Goal: Task Accomplishment & Management: Use online tool/utility

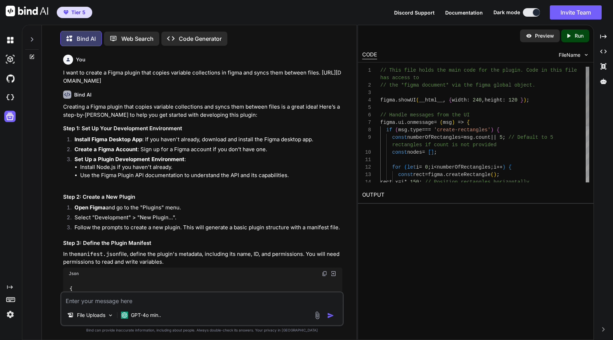
scroll to position [45, 0]
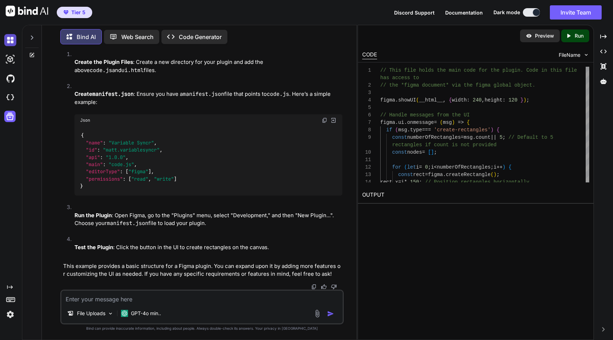
click at [7, 44] on img at bounding box center [10, 40] width 12 height 12
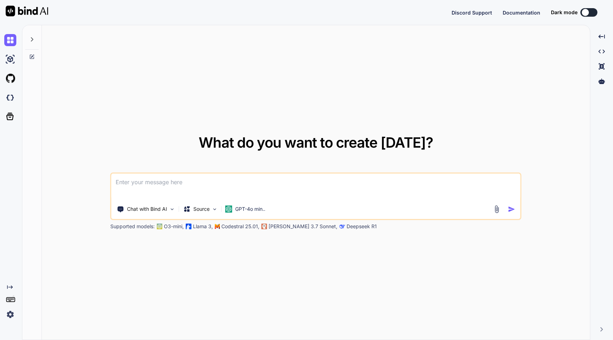
click at [164, 179] on textarea at bounding box center [315, 186] width 409 height 26
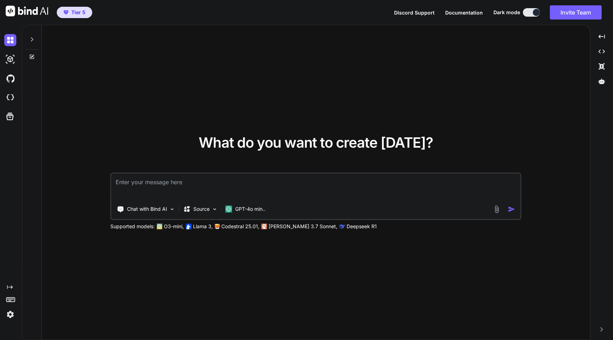
click at [170, 180] on textarea at bounding box center [315, 186] width 409 height 26
click at [29, 39] on icon at bounding box center [32, 40] width 6 height 6
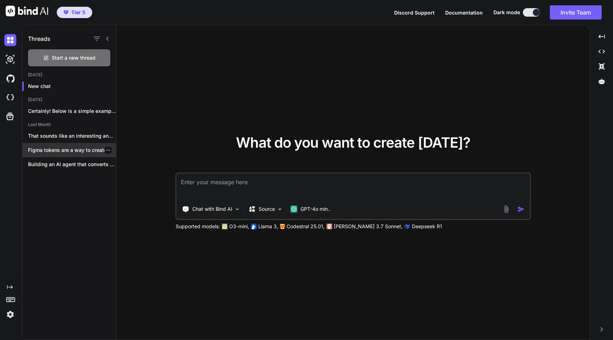
click at [73, 150] on p "Figma tokens are a way to create..." at bounding box center [72, 149] width 88 height 7
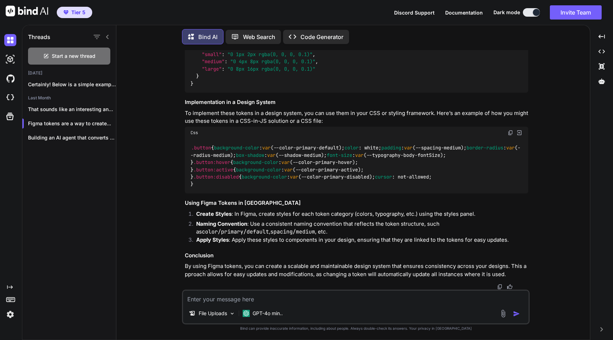
scroll to position [868, 0]
click at [80, 138] on p "Building an AI agent that converts Figma..." at bounding box center [72, 137] width 88 height 7
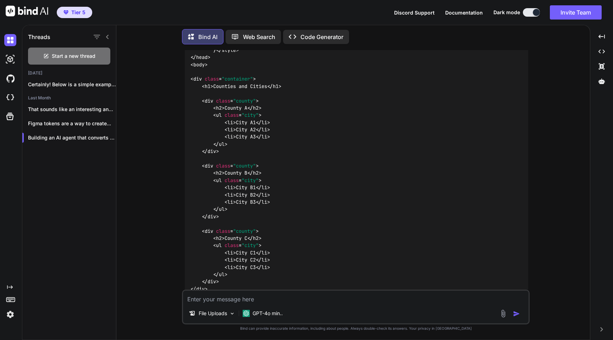
scroll to position [0, 0]
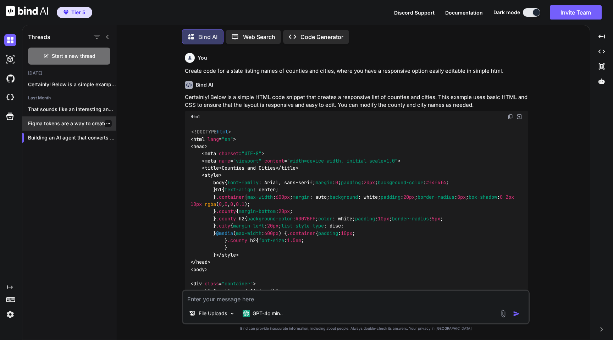
click at [76, 122] on p "Figma tokens are a way to create..." at bounding box center [72, 123] width 88 height 7
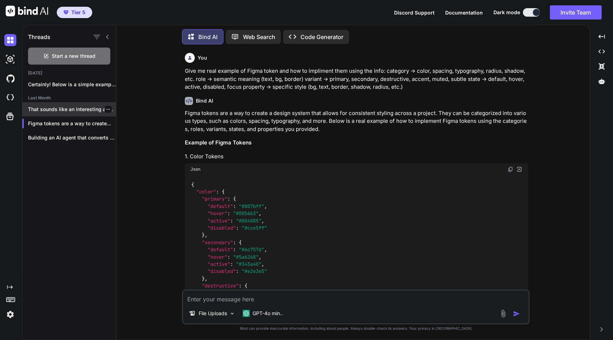
click at [67, 109] on p "That sounds like an interesting and valuable..." at bounding box center [72, 109] width 88 height 7
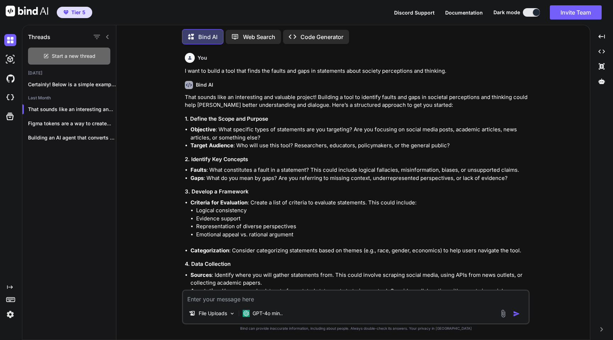
click at [69, 52] on span "Start a new thread" at bounding box center [74, 55] width 44 height 7
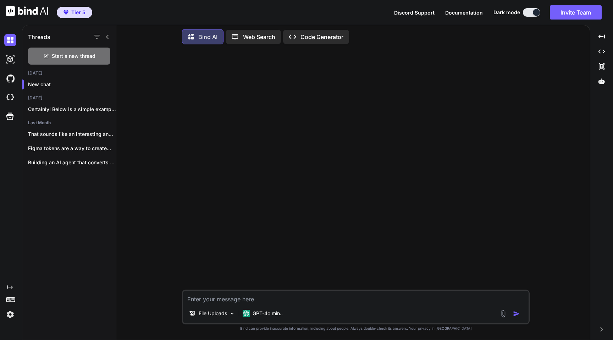
click at [224, 301] on textarea at bounding box center [355, 296] width 345 height 13
type textarea "x"
type textarea "B"
type textarea "x"
type textarea "Bu"
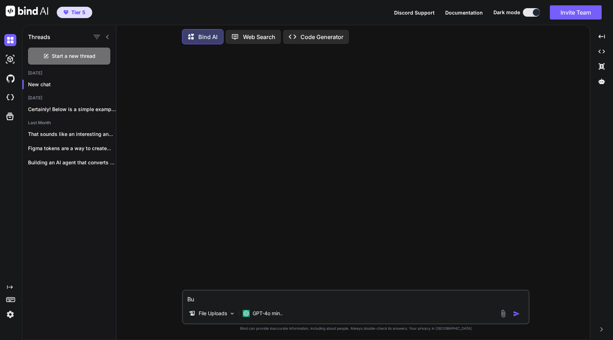
type textarea "x"
type textarea "Bui"
type textarea "x"
type textarea "Buil"
type textarea "x"
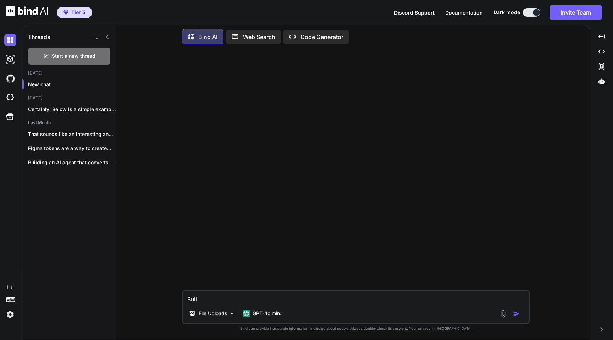
type textarea "Build"
type textarea "x"
type textarea "Build"
type textarea "x"
type textarea "Build a"
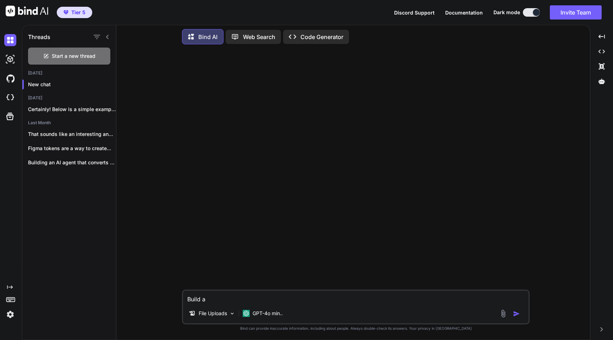
type textarea "x"
type textarea "Build a"
type textarea "x"
type textarea "Build a b"
type textarea "x"
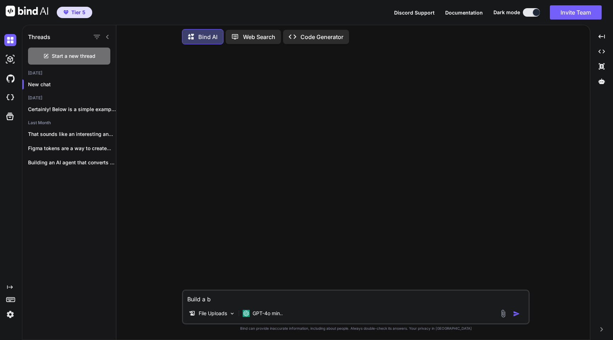
type textarea "Build a br"
type textarea "x"
type textarea "Build a bro"
type textarea "x"
type textarea "Build a brow"
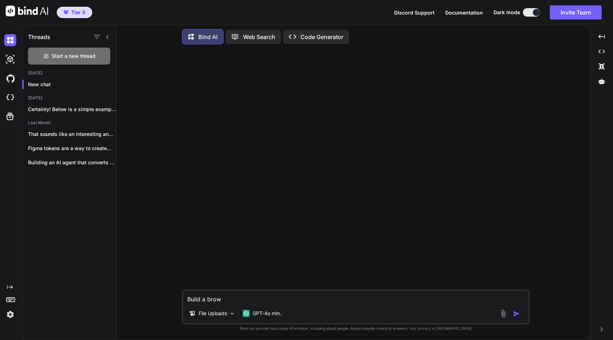
type textarea "x"
type textarea "Build a browse"
type textarea "x"
type textarea "Build a browser"
type textarea "x"
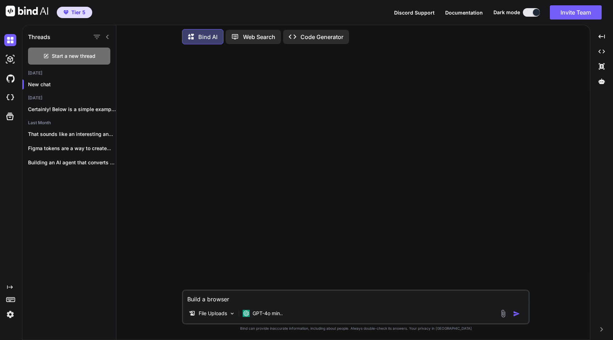
type textarea "Build a browser"
type textarea "x"
type textarea "Build a browser p"
type textarea "x"
type textarea "Build a browser pl"
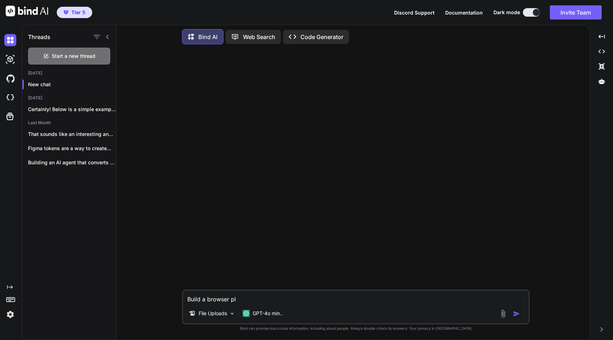
type textarea "x"
type textarea "Build a browser plu"
type textarea "x"
type textarea "Build a browser plug"
type textarea "x"
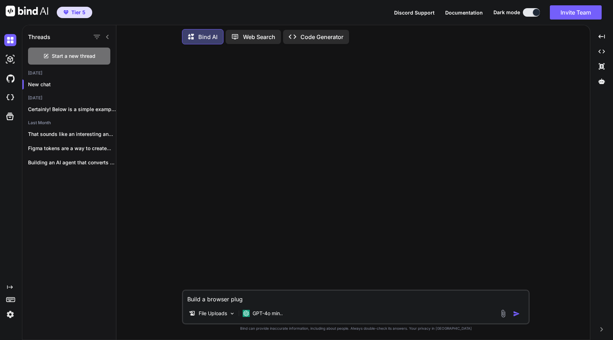
type textarea "Build a browser plugi"
type textarea "x"
type textarea "Build a browser plugin"
type textarea "x"
type textarea "Build a browser plugin"
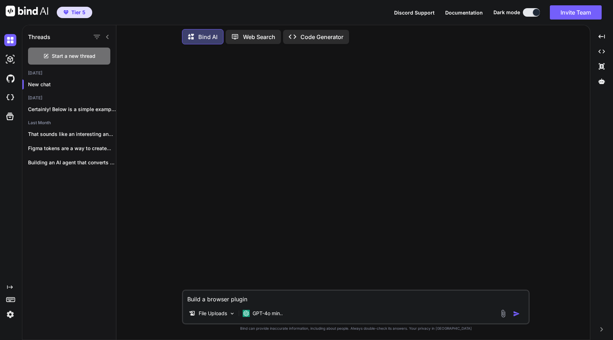
type textarea "x"
type textarea "Build a browser plugin f"
type textarea "x"
type textarea "Build a browser plugin fo"
type textarea "x"
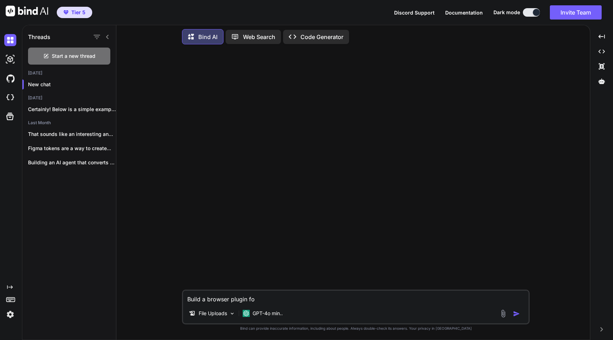
type textarea "Build a browser plugin for"
type textarea "x"
type textarea "Build a browser plugin for"
type textarea "x"
type textarea "Build a browser plugin for c"
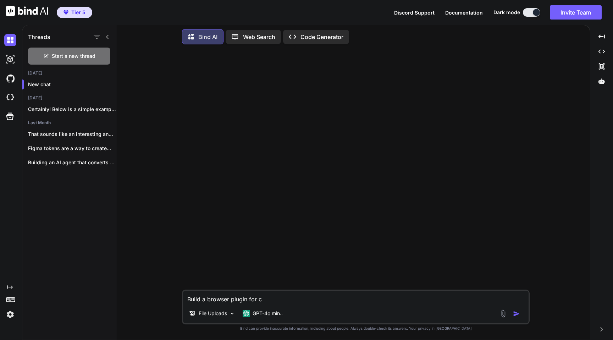
type textarea "x"
type textarea "Build a browser plugin for ch"
type textarea "x"
type textarea "Build a browser plugin for chr"
type textarea "x"
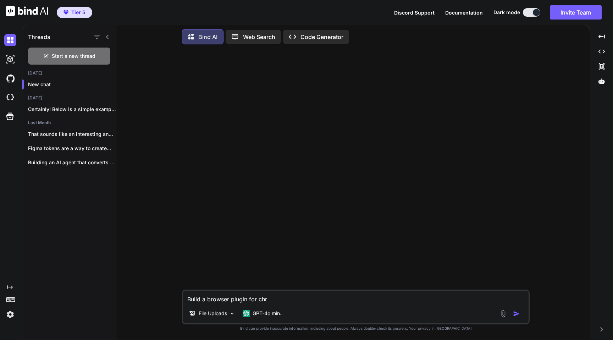
type textarea "Build a browser plugin for chro"
type textarea "x"
type textarea "Build a browser plugin for chrom"
type textarea "x"
type textarea "Build a browser plugin for chrome"
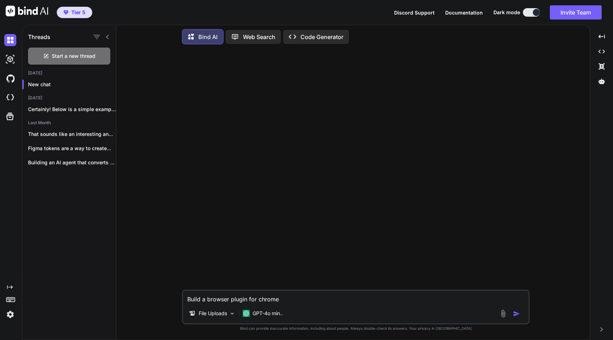
type textarea "x"
type textarea "Build a browser plugin for chrome"
type textarea "x"
type textarea "Build a browser plugin for chrome a"
type textarea "x"
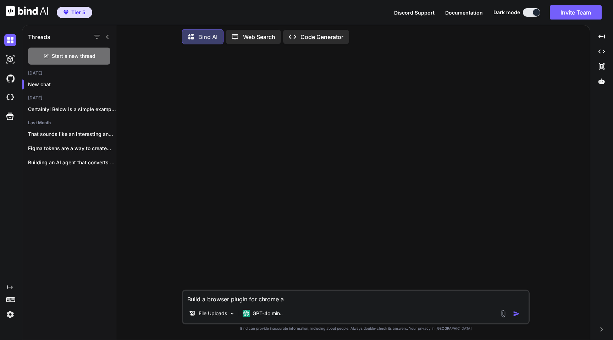
type textarea "Build a browser plugin for chrome an"
type textarea "x"
type textarea "Build a browser plugin for chrome and"
type textarea "x"
type textarea "Build a browser plugin for chrome and"
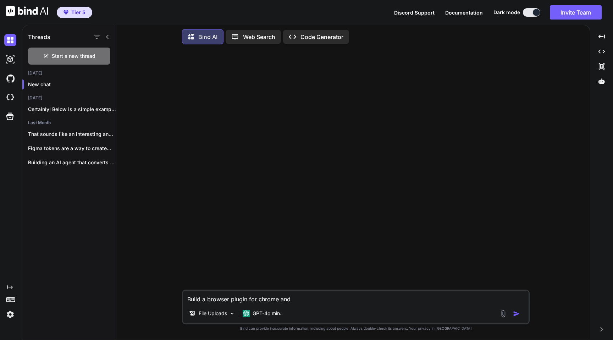
type textarea "x"
type textarea "Build a browser plugin for chrome and f"
type textarea "x"
type textarea "Build a browser plugin for chrome and fi"
type textarea "x"
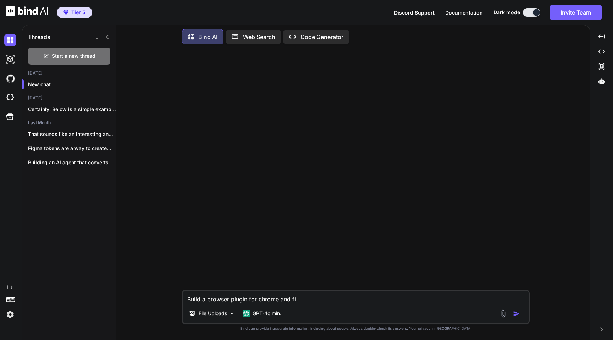
type textarea "Build a browser plugin for chrome and fir"
type textarea "x"
type textarea "Build a browser plugin for chrome and fire"
type textarea "x"
type textarea "Build a browser plugin for chrome and fir"
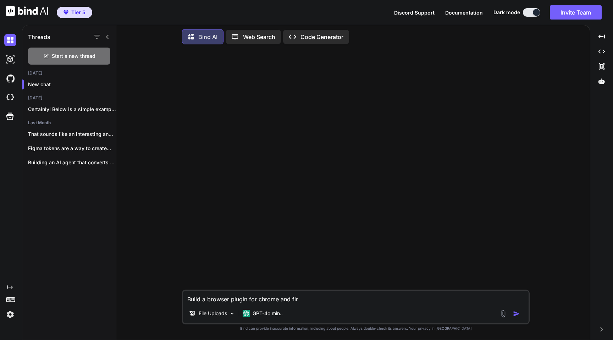
type textarea "x"
type textarea "Build a browser plugin for chrome and fi"
type textarea "x"
type textarea "Build a browser plugin for chrome and f"
type textarea "x"
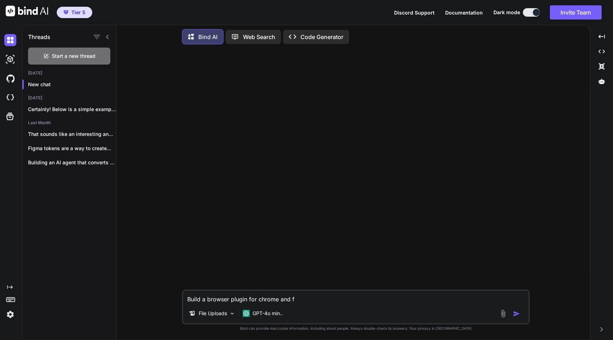
type textarea "Build a browser plugin for chrome and"
type textarea "x"
type textarea "Build a browser plugin for chrome and"
type textarea "x"
type textarea "Build a browser plugin for chrome an"
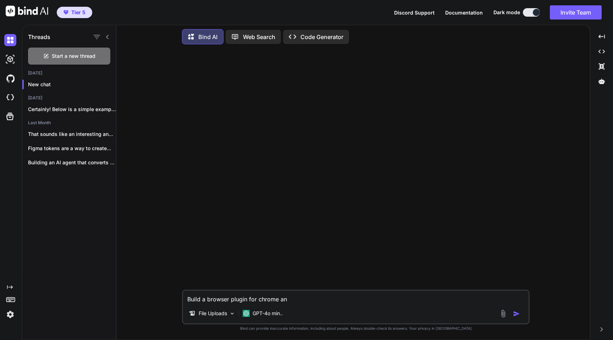
type textarea "x"
type textarea "Build a browser plugin for chrome a"
type textarea "x"
type textarea "Build a browser plugin for chrome"
type textarea "x"
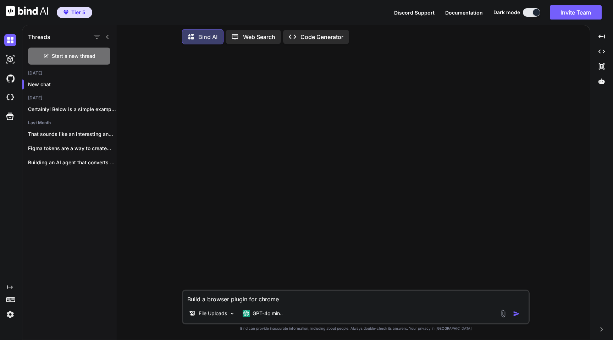
type textarea "Build a browser plugin for chrome"
type textarea "x"
type textarea "Build a browser plugin for chrom"
type textarea "x"
type textarea "Build a browser plugin for chro"
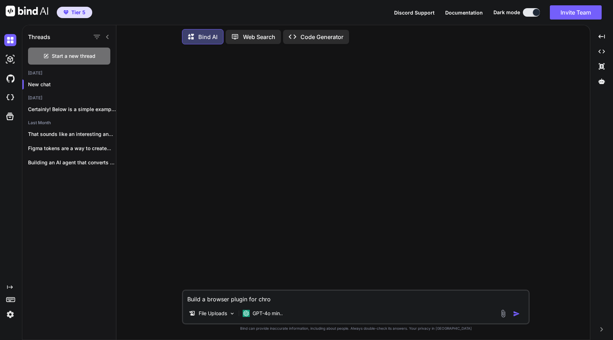
type textarea "x"
type textarea "Build a browser plugin for chr"
type textarea "x"
type textarea "Build a browser plugin for ch"
type textarea "x"
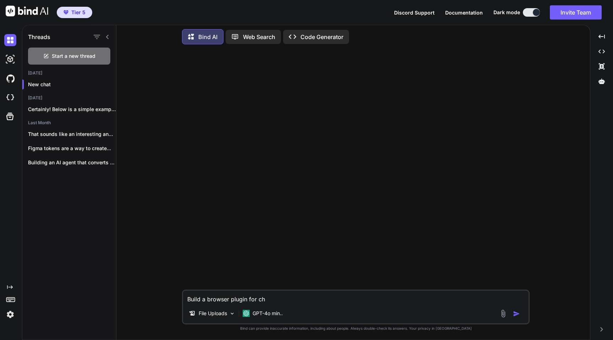
type textarea "Build a browser plugin for c"
type textarea "x"
type textarea "Build a browser plugin for"
type textarea "x"
type textarea "Build a browser plugin for"
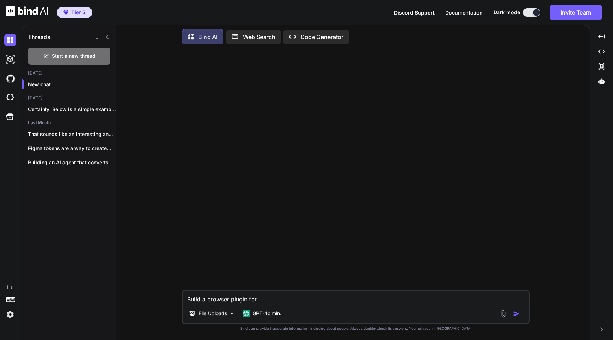
type textarea "x"
type textarea "Build a browser plugin fo"
type textarea "x"
type textarea "Build a browser plugin f"
type textarea "x"
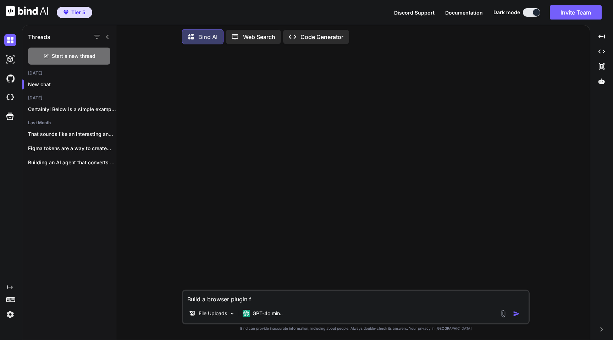
type textarea "Build a browser plugin"
type textarea "x"
type textarea "Build a browser plugin"
type textarea "x"
type textarea "Build a browser plugi"
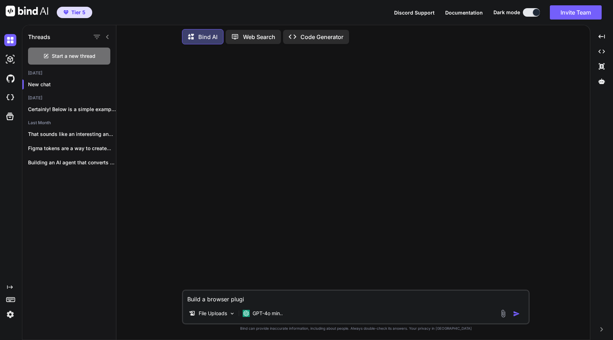
type textarea "x"
type textarea "Build a browser plug"
type textarea "x"
type textarea "Build a browser plu"
type textarea "x"
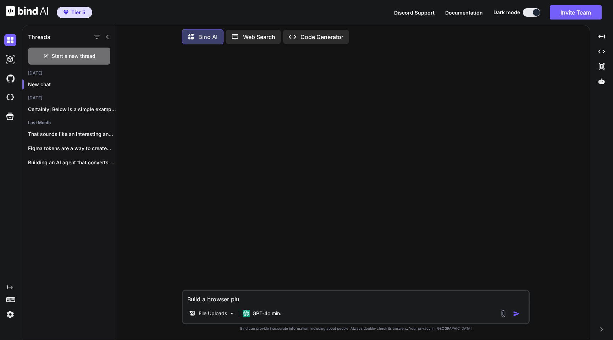
type textarea "Build a browser pl"
type textarea "x"
type textarea "Build a browser p"
type textarea "x"
type textarea "Build a browser"
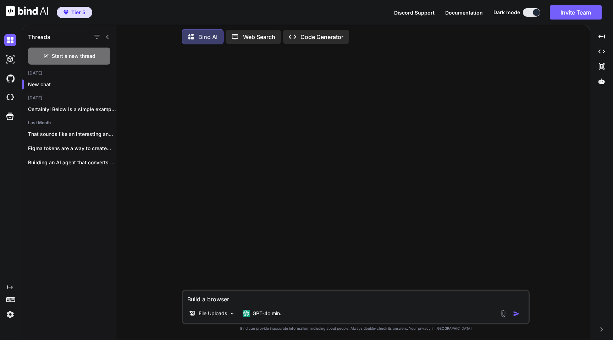
type textarea "x"
type textarea "Build a browser"
type textarea "x"
type textarea "Build a browse"
type textarea "x"
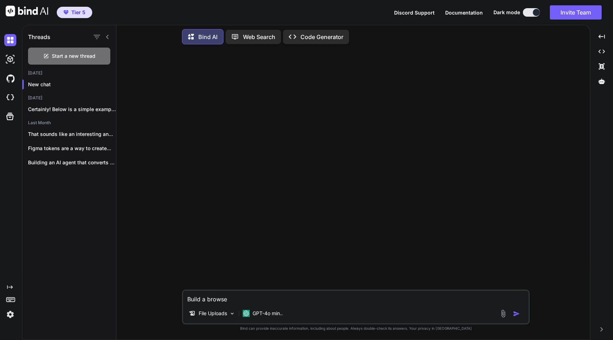
type textarea "Build a brows"
type textarea "x"
type textarea "Build a brow"
type textarea "x"
type textarea "Build a bro"
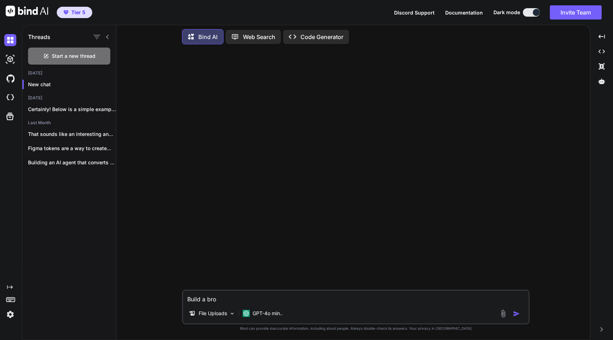
type textarea "x"
type textarea "Build a b"
type textarea "x"
type textarea "Build a"
type textarea "x"
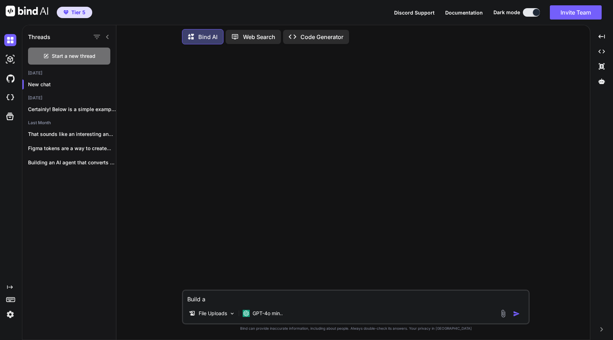
type textarea "Build a p"
type textarea "x"
type textarea "Build a pl"
type textarea "x"
type textarea "Build a plu"
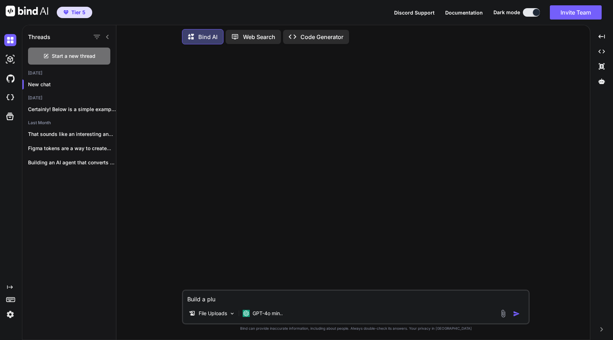
type textarea "x"
type textarea "Build a plug"
type textarea "x"
type textarea "Build a plugi"
type textarea "x"
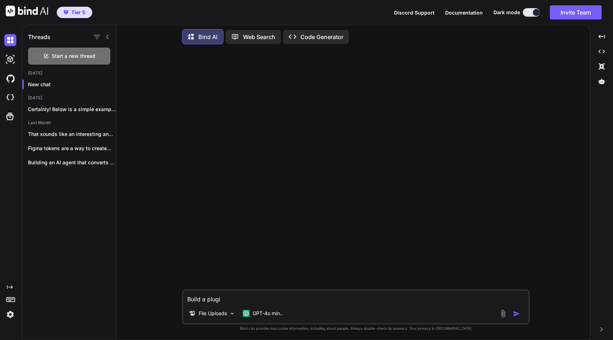
type textarea "Build a plugin"
type textarea "x"
type textarea "Build a plugin"
type textarea "x"
type textarea "Build a plugin f"
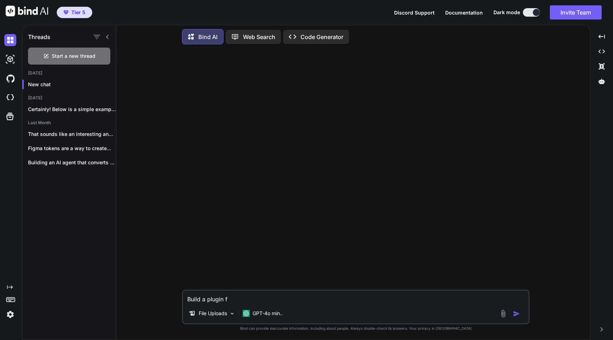
type textarea "x"
type textarea "Build a plugin fo"
type textarea "x"
type textarea "Build a plugin for"
type textarea "x"
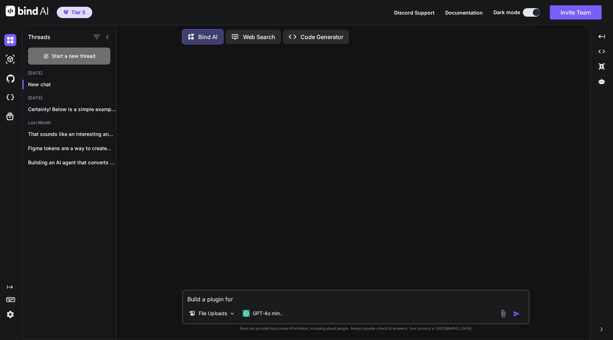
type textarea "Build a plugin for F"
type textarea "x"
type textarea "Build a plugin for Fi"
type textarea "x"
type textarea "Build a plugin for Fig"
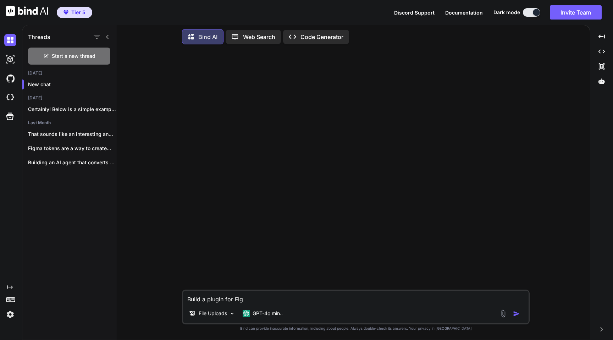
type textarea "x"
type textarea "Build a plugin for Figm"
type textarea "x"
type textarea "Build a plugin for Figma"
type textarea "x"
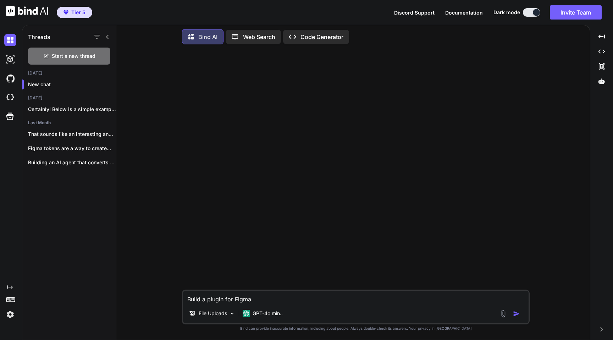
type textarea "Build a plugin for Figma"
type textarea "x"
type textarea "Build a plugin for Figma t"
type textarea "x"
type textarea "Build a plugin for Figma th"
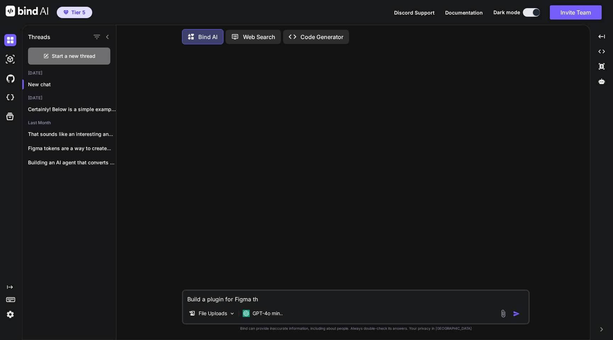
type textarea "x"
type textarea "Build a plugin for Figma tha"
type textarea "x"
type textarea "Build a plugin for Figma that"
type textarea "x"
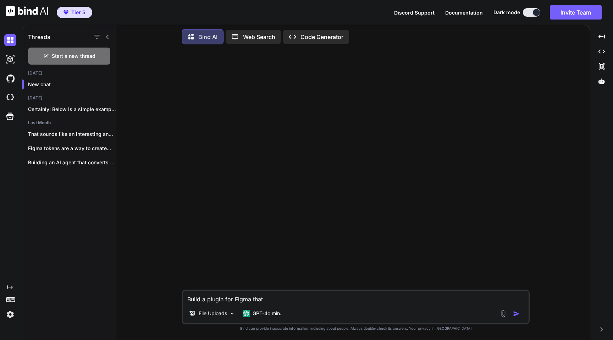
type textarea "Build a plugin for Figma tha"
type textarea "x"
type textarea "Build a plugin for Figma th"
type textarea "x"
type textarea "Build a plugin for Figma t"
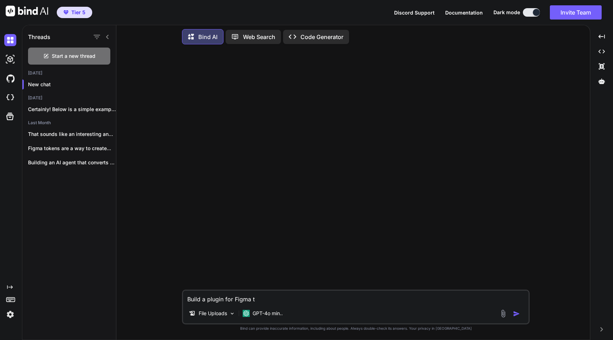
type textarea "x"
type textarea "Build a plugin for Figma"
type textarea "x"
type textarea "Build a plugin for Figma"
type textarea "x"
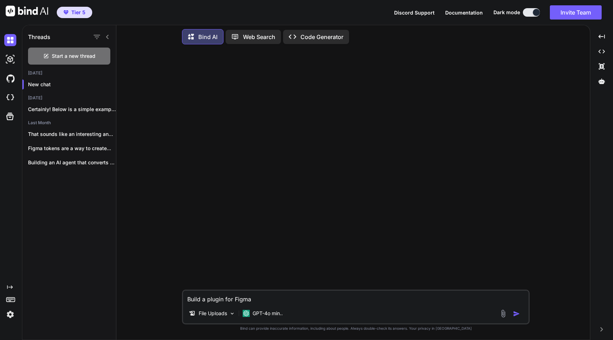
type textarea "Build a plugin for Figm"
click at [12, 61] on img at bounding box center [10, 59] width 12 height 12
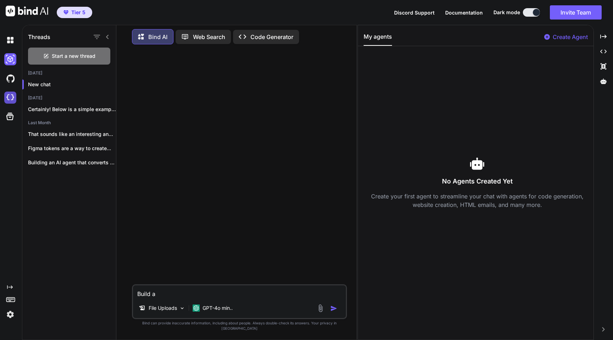
click at [12, 95] on img at bounding box center [10, 97] width 12 height 12
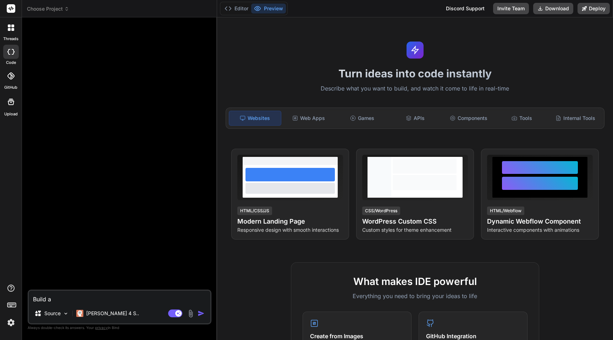
type textarea "x"
click at [312, 119] on div "Web Apps" at bounding box center [309, 118] width 52 height 15
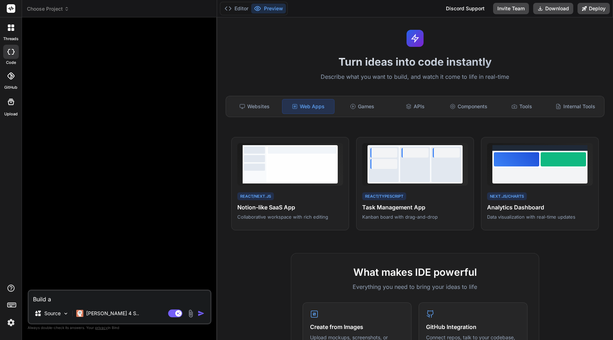
scroll to position [2, 0]
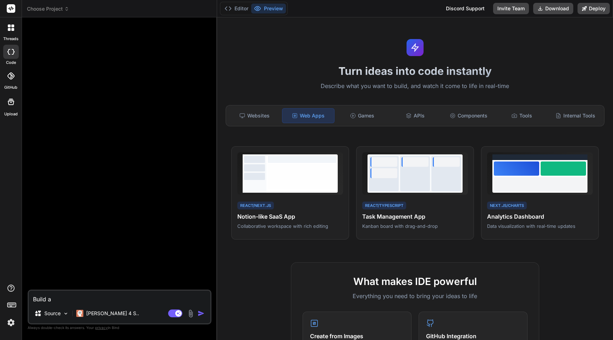
click at [13, 76] on icon at bounding box center [10, 75] width 7 height 7
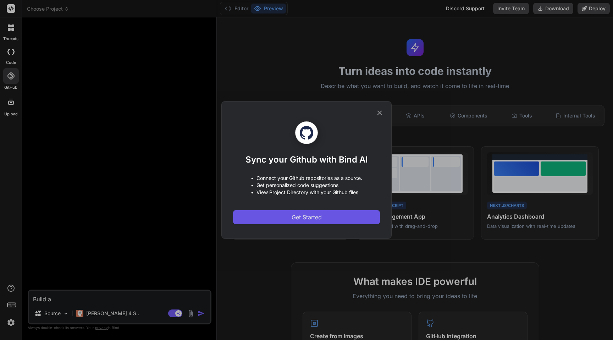
click at [318, 216] on span "Get Started" at bounding box center [306, 217] width 30 height 9
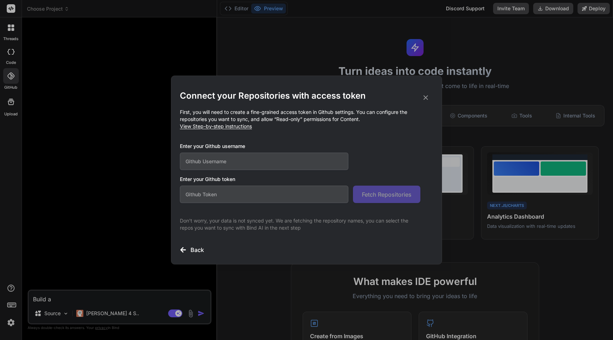
click at [294, 160] on input "text" at bounding box center [264, 160] width 168 height 17
click at [0, 339] on com-1password-button at bounding box center [0, 340] width 0 height 0
click at [313, 160] on input "text" at bounding box center [264, 160] width 168 height 17
click at [0, 339] on com-1password-button at bounding box center [0, 340] width 0 height 0
click at [322, 159] on input "text" at bounding box center [264, 160] width 168 height 17
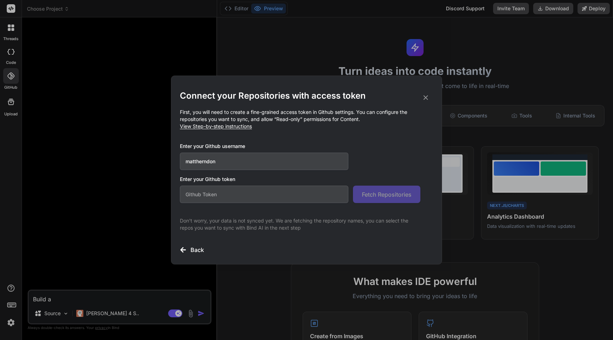
type input "mattherndon"
click at [247, 195] on input "text" at bounding box center [264, 193] width 168 height 17
click at [425, 99] on icon at bounding box center [426, 98] width 8 height 8
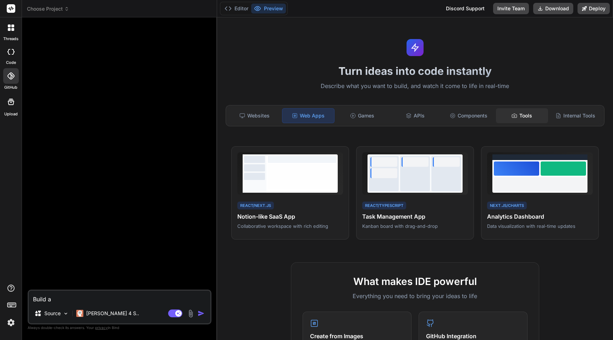
click at [526, 115] on div "Tools" at bounding box center [522, 115] width 52 height 15
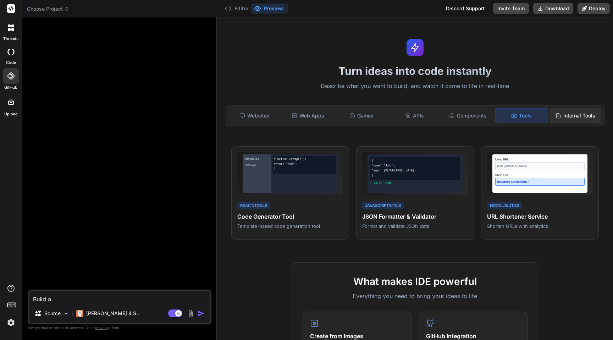
click at [572, 113] on div "Internal Tools" at bounding box center [575, 115] width 52 height 15
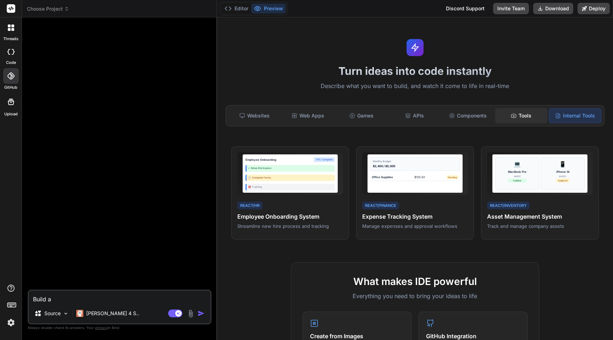
click at [524, 118] on div "Tools" at bounding box center [521, 115] width 52 height 15
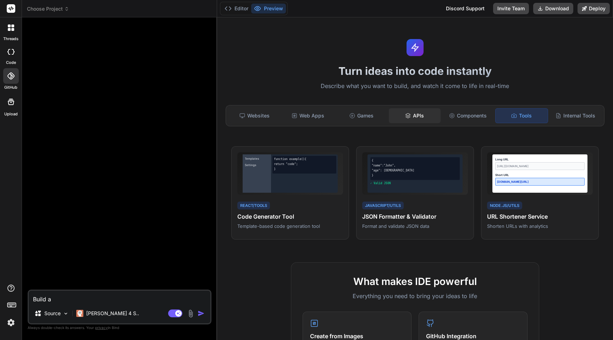
click at [417, 117] on div "APIs" at bounding box center [415, 115] width 52 height 15
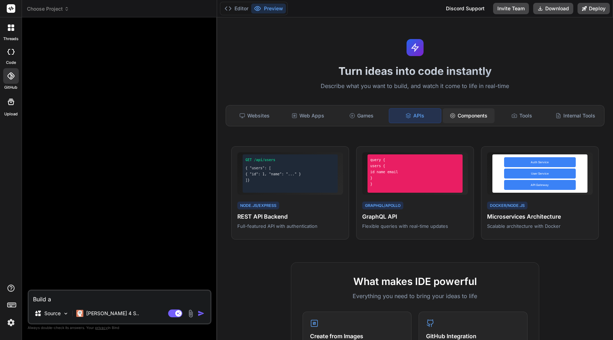
click at [462, 112] on div "Components" at bounding box center [469, 115] width 52 height 15
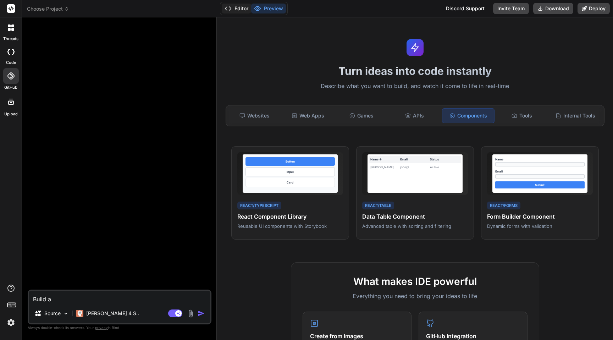
type textarea "x"
